Goal: Task Accomplishment & Management: Use online tool/utility

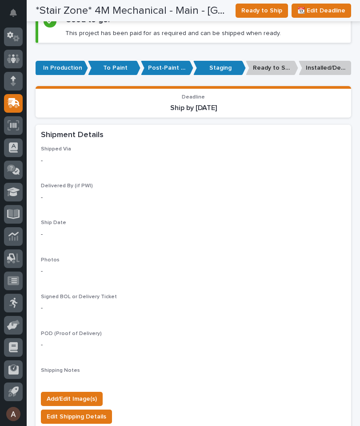
scroll to position [658, 0]
click at [88, 385] on div "Add/Edit Image(s) Edit Shipping Details Add POD" at bounding box center [193, 415] width 305 height 60
click at [83, 385] on div "Add/Edit Image(s) Edit Shipping Details Add POD" at bounding box center [193, 415] width 305 height 60
click at [76, 394] on span "Add/Edit Image(s)" at bounding box center [72, 399] width 50 height 11
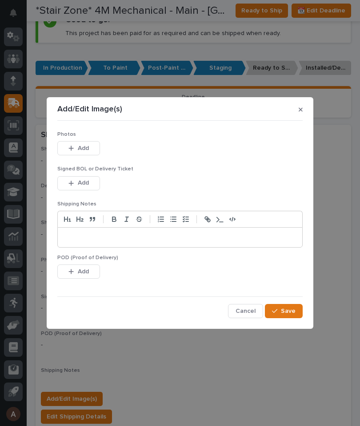
click at [89, 153] on button "Add" at bounding box center [78, 148] width 43 height 14
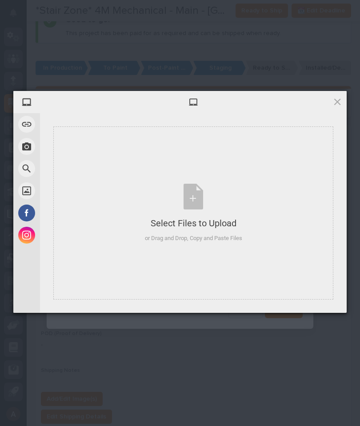
click at [220, 157] on div "Select Files to Upload or Drag and Drop, Copy and Paste Files" at bounding box center [193, 213] width 280 height 173
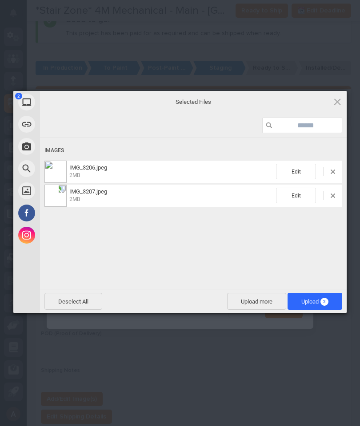
click at [316, 303] on span "Upload 2" at bounding box center [314, 301] width 27 height 7
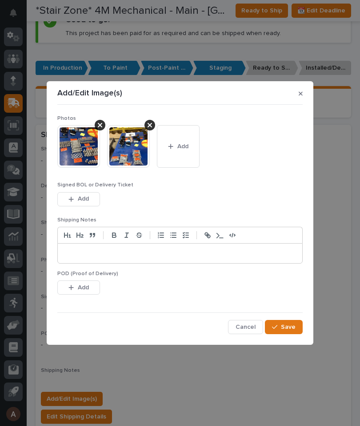
click at [298, 326] on button "Save" at bounding box center [284, 327] width 38 height 14
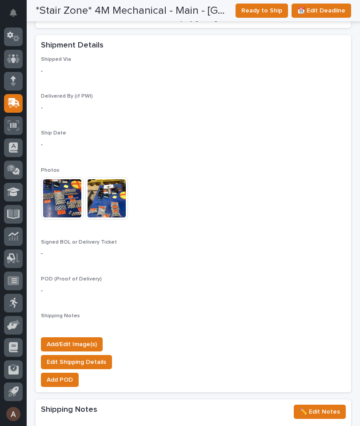
scroll to position [747, 0]
click at [89, 339] on span "Add/Edit Image(s)" at bounding box center [72, 344] width 50 height 11
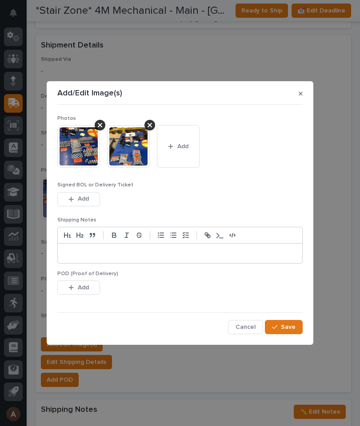
click at [183, 144] on span "Add" at bounding box center [182, 147] width 11 height 8
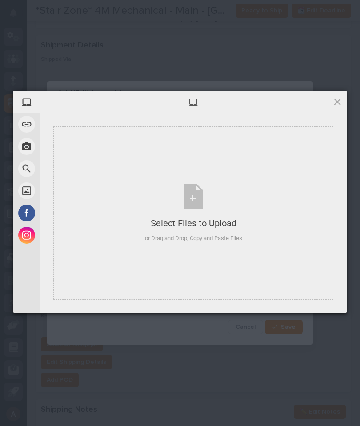
click at [257, 220] on div "Select Files to Upload or Drag and Drop, Copy and Paste Files" at bounding box center [193, 213] width 280 height 173
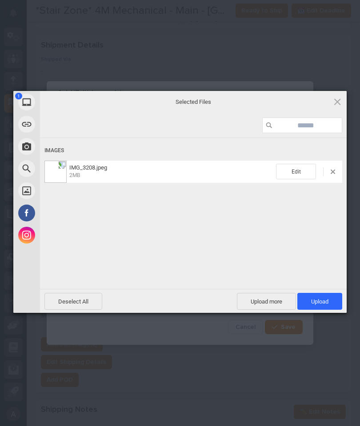
click at [329, 302] on span "Upload 1" at bounding box center [319, 301] width 45 height 17
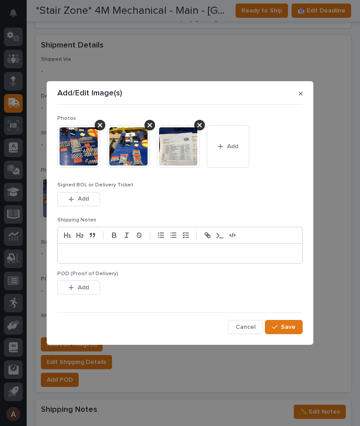
click at [296, 325] on button "Save" at bounding box center [284, 327] width 38 height 14
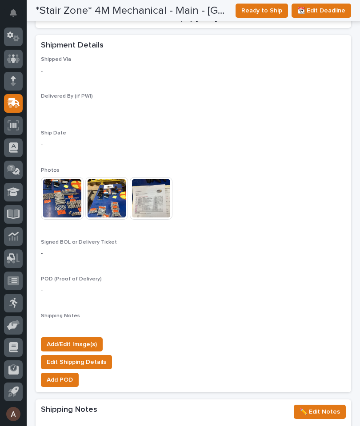
click at [264, 12] on span "Ready to Ship" at bounding box center [261, 10] width 41 height 11
